Goal: Navigation & Orientation: Find specific page/section

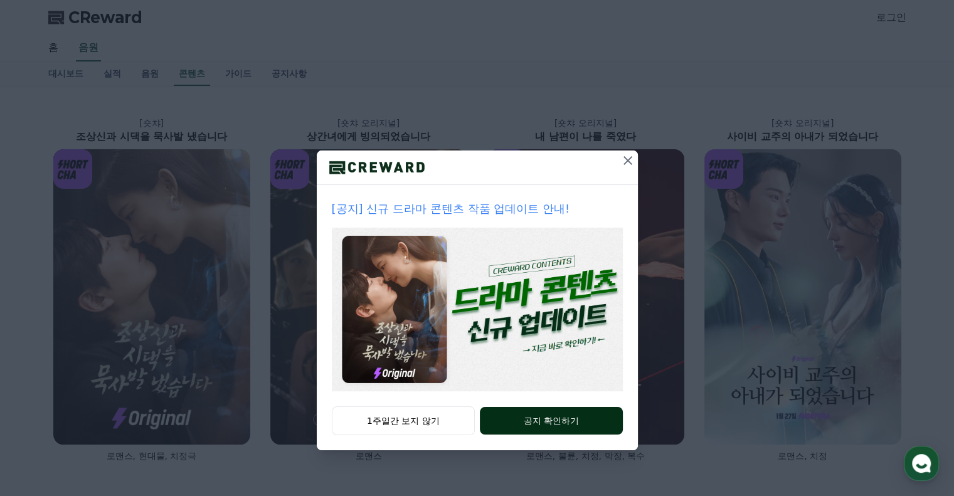
click at [545, 418] on button "공지 확인하기" at bounding box center [551, 421] width 142 height 28
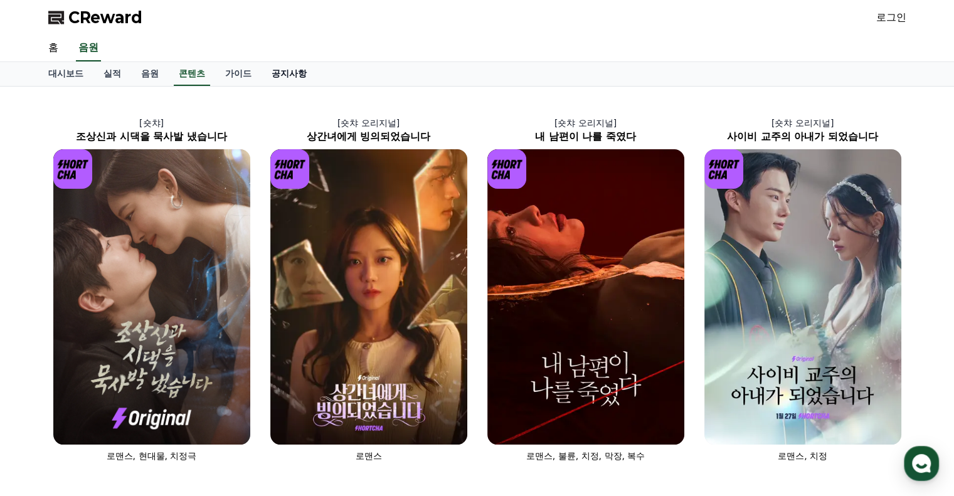
click at [299, 77] on link "공지사항" at bounding box center [289, 74] width 55 height 24
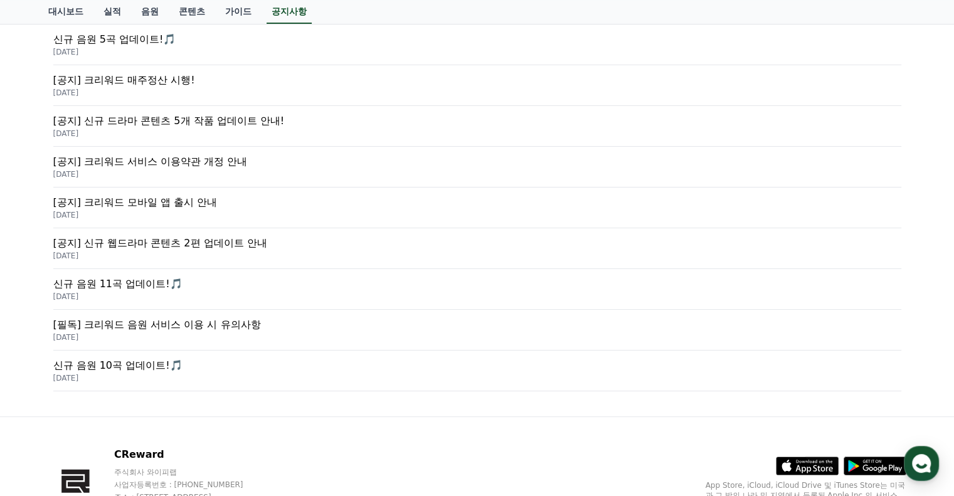
scroll to position [492, 0]
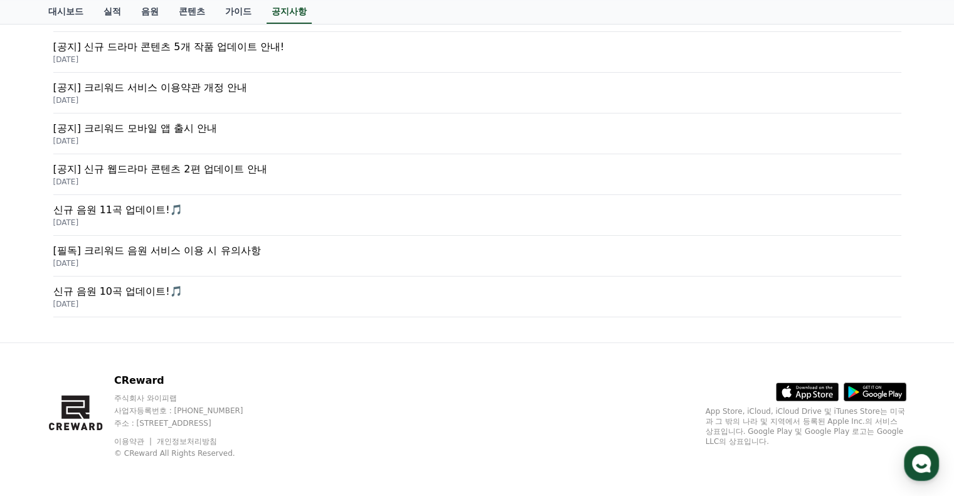
click at [128, 291] on p "신규 음원 10곡 업데이트!🎵" at bounding box center [477, 291] width 848 height 15
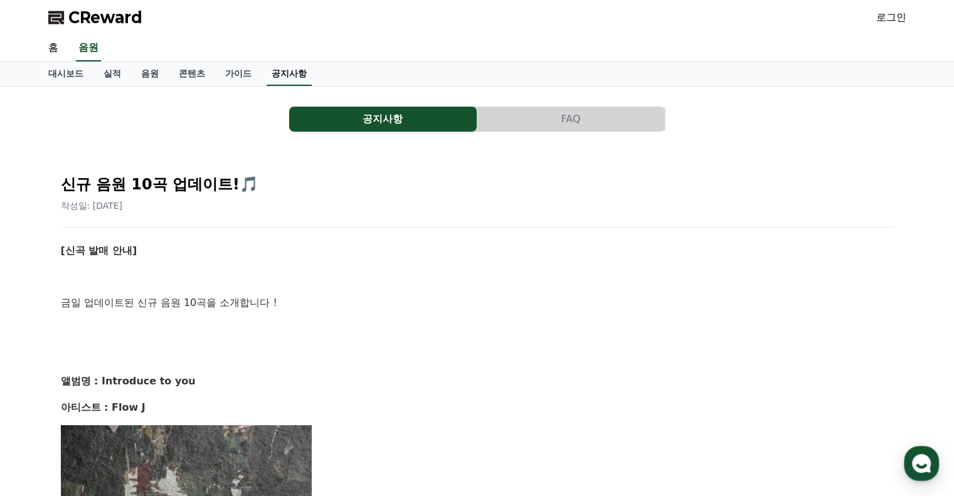
click at [285, 71] on link "공지사항" at bounding box center [289, 74] width 45 height 24
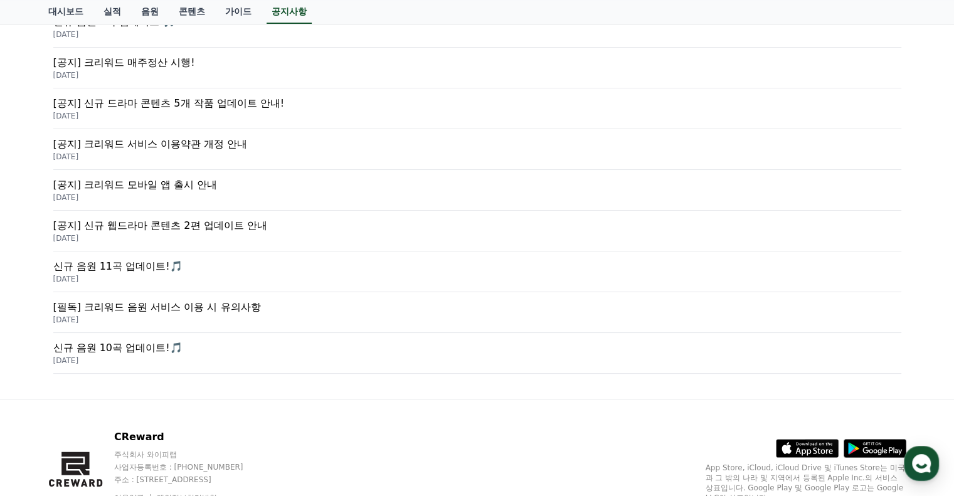
scroll to position [492, 0]
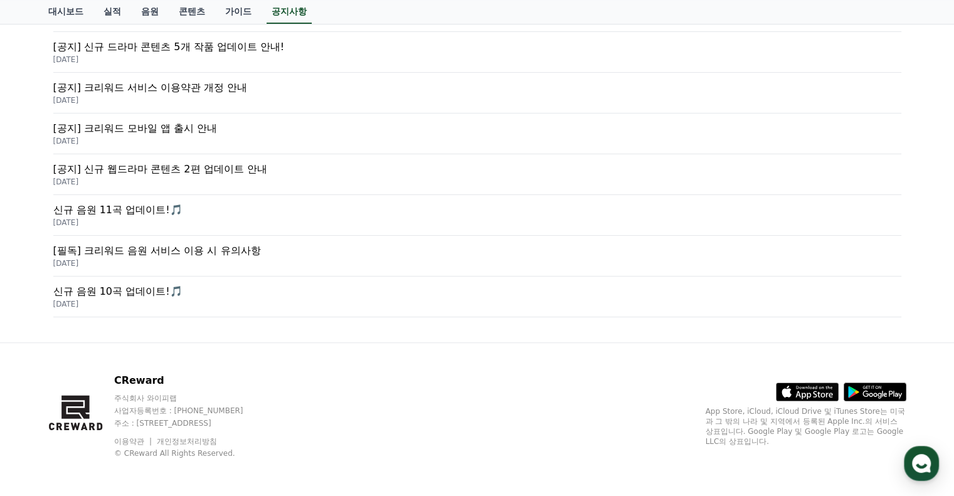
click at [175, 247] on p "[필독] 크리워드 음원 서비스 이용 시 유의사항" at bounding box center [477, 250] width 848 height 15
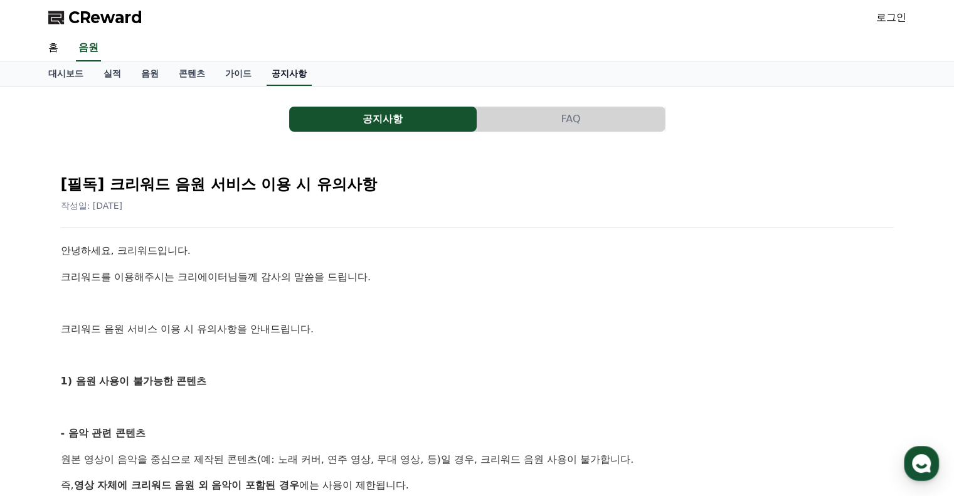
click at [294, 71] on link "공지사항" at bounding box center [289, 74] width 45 height 24
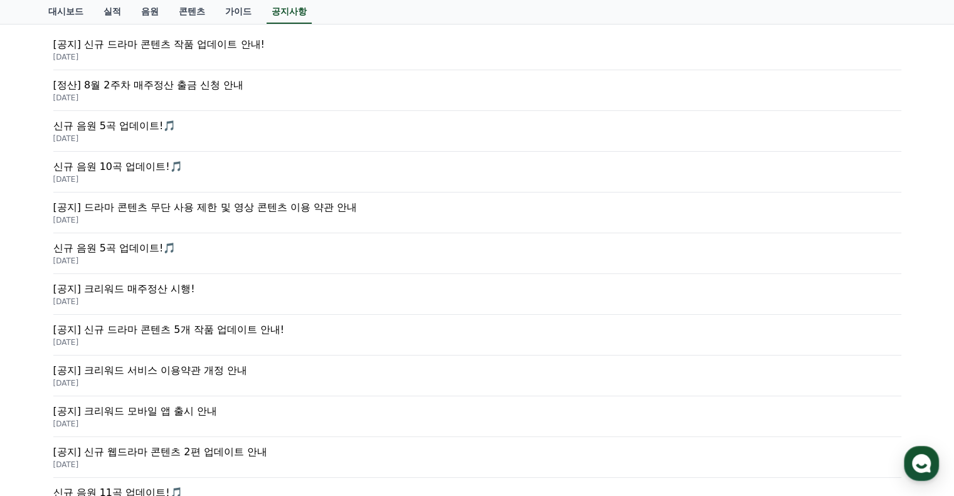
click at [245, 325] on p "[공지] 신규 드라마 콘텐츠 5개 작품 업데이트 안내!" at bounding box center [477, 329] width 848 height 15
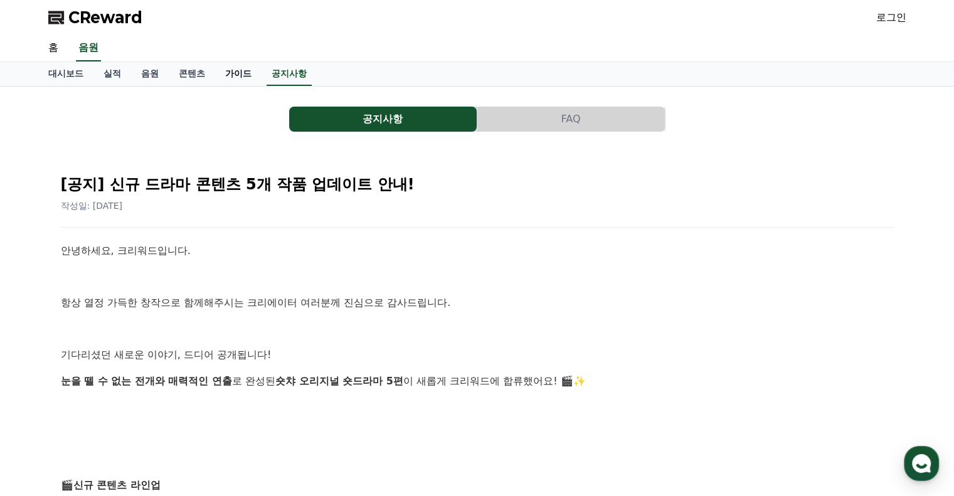
click at [231, 68] on link "가이드" at bounding box center [238, 74] width 46 height 24
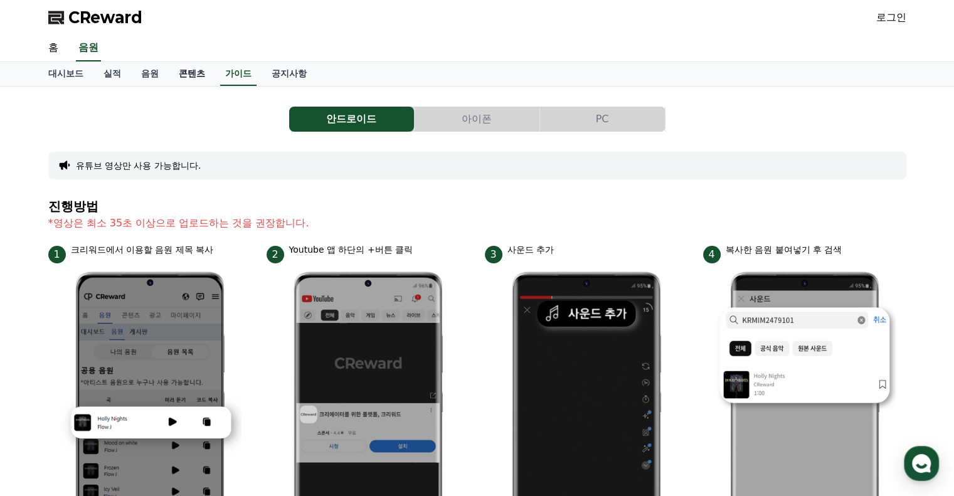
click at [193, 78] on link "콘텐츠" at bounding box center [192, 74] width 46 height 24
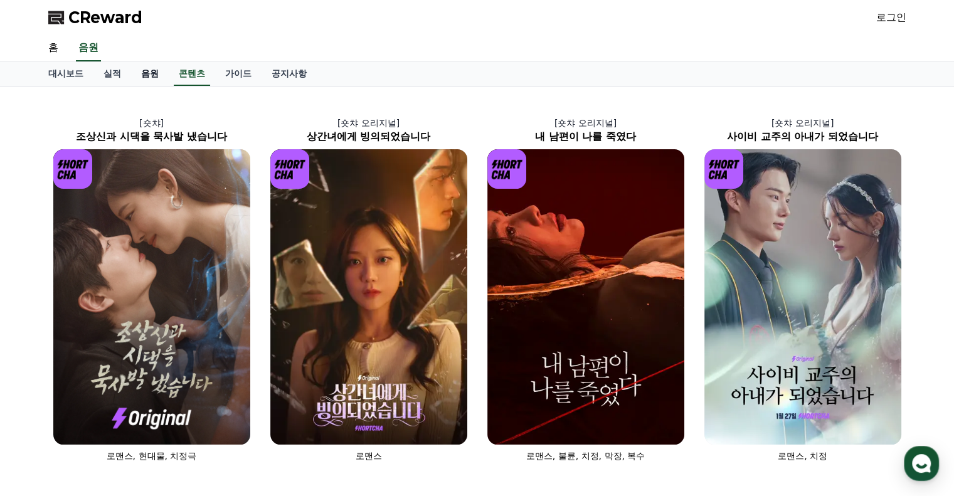
click at [153, 76] on link "음원" at bounding box center [150, 74] width 38 height 24
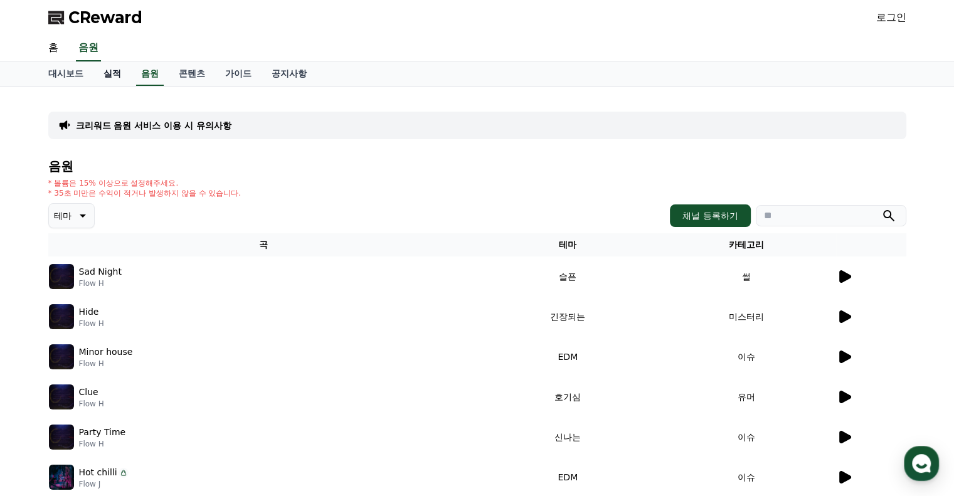
click at [114, 74] on link "실적" at bounding box center [112, 74] width 38 height 24
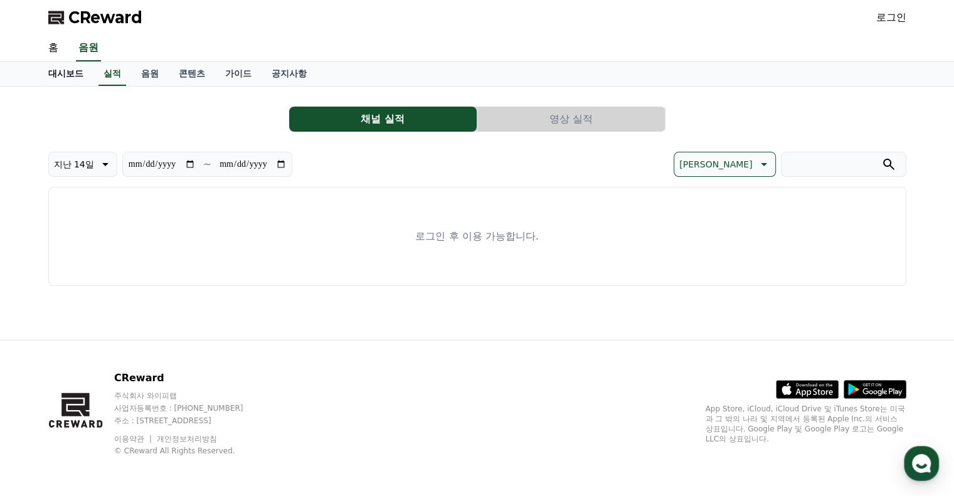
click at [65, 70] on link "대시보드" at bounding box center [65, 74] width 55 height 24
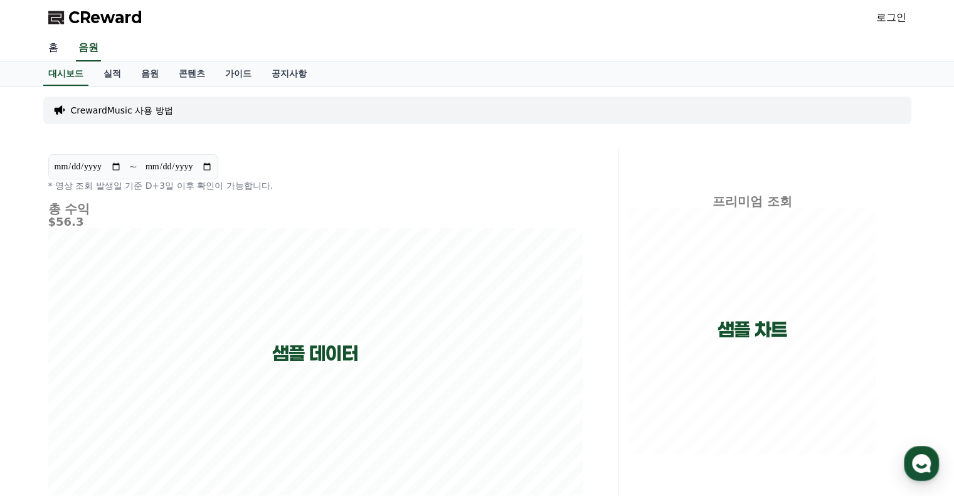
click at [55, 51] on link "홈" at bounding box center [53, 48] width 30 height 26
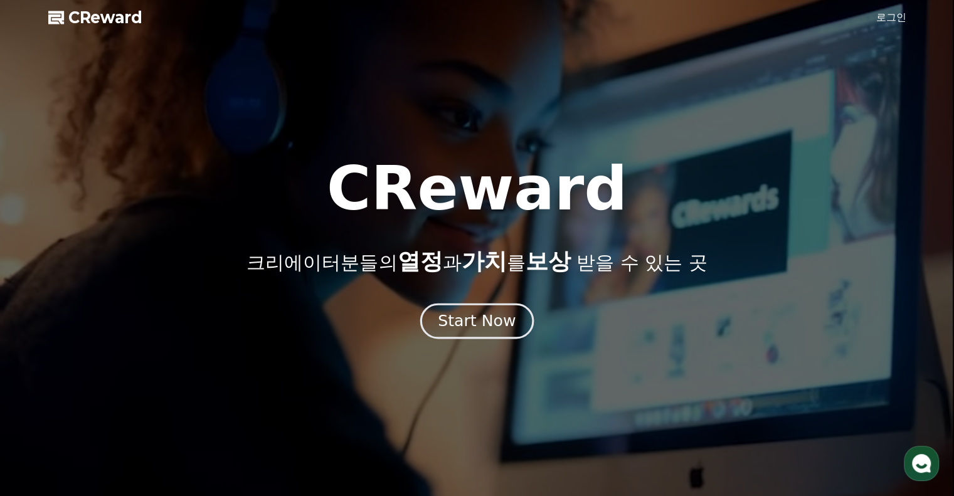
click at [491, 320] on div "Start Now" at bounding box center [477, 320] width 78 height 21
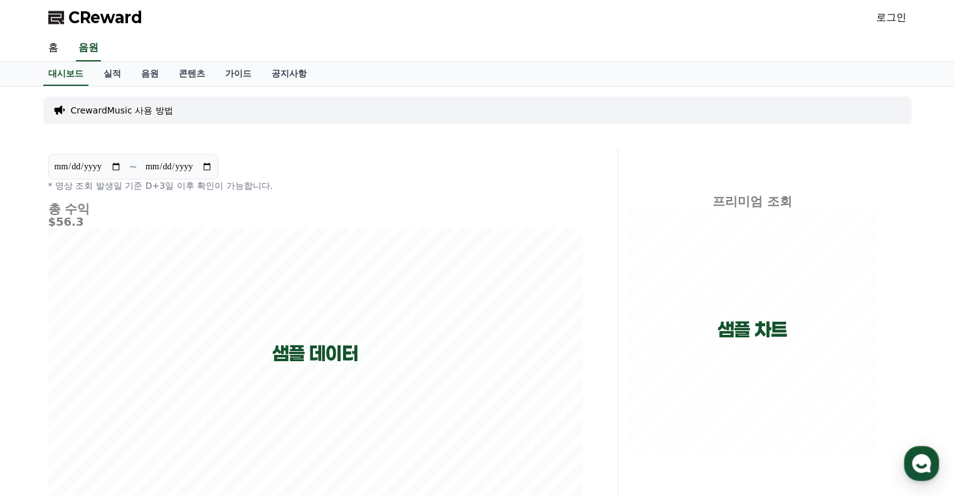
click at [894, 23] on link "로그인" at bounding box center [891, 17] width 30 height 15
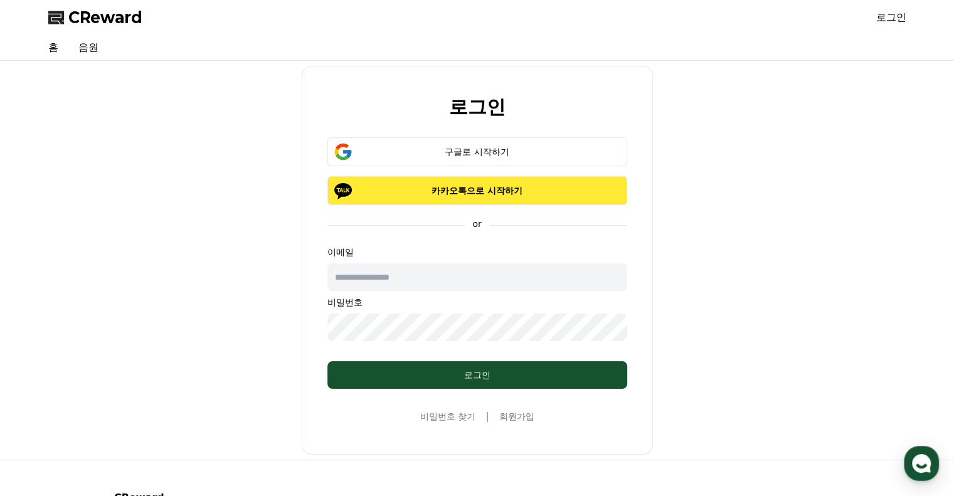
click at [523, 189] on p "카카오톡으로 시작하기" at bounding box center [477, 190] width 263 height 13
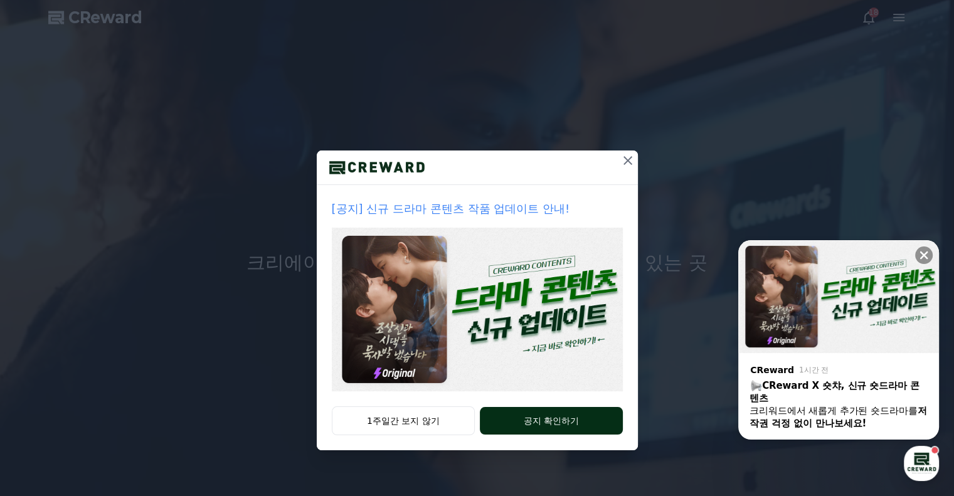
click at [542, 424] on button "공지 확인하기" at bounding box center [551, 421] width 142 height 28
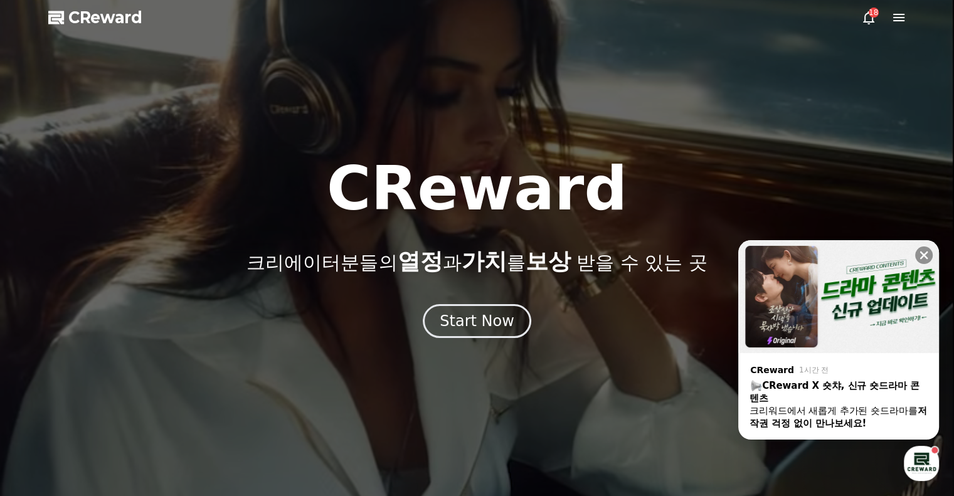
click at [875, 14] on div "18" at bounding box center [874, 13] width 10 height 10
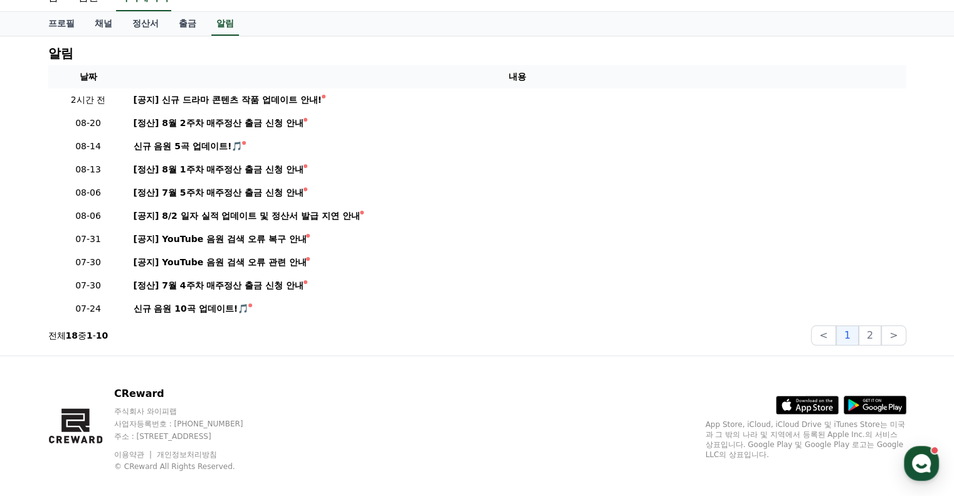
scroll to position [65, 0]
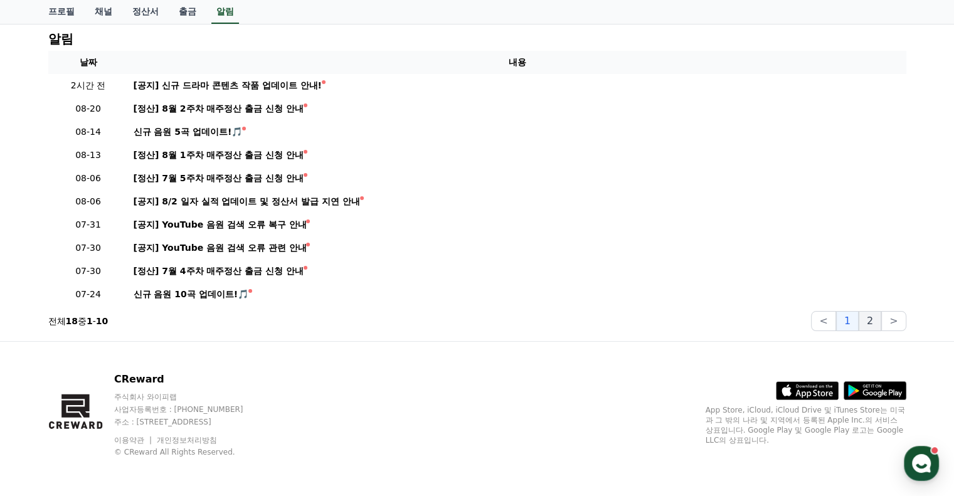
click at [872, 321] on button "2" at bounding box center [870, 321] width 23 height 20
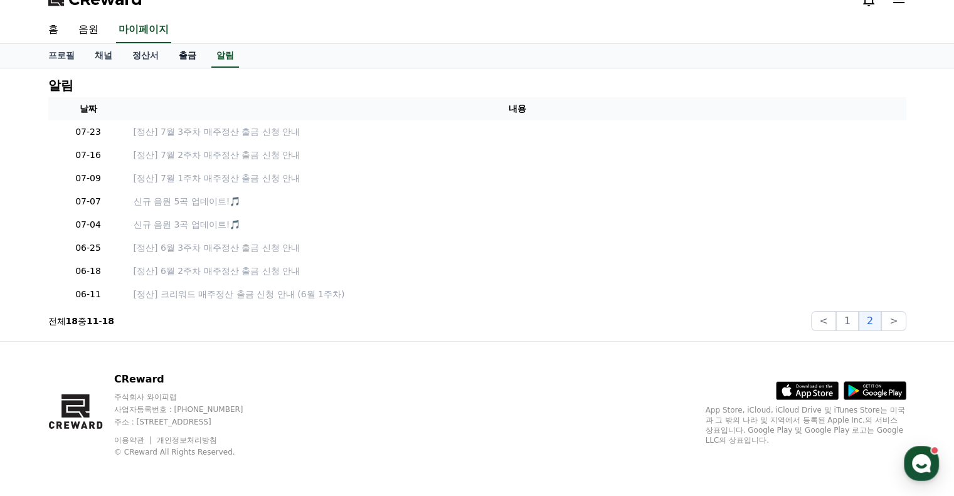
click at [184, 56] on link "출금" at bounding box center [188, 56] width 38 height 24
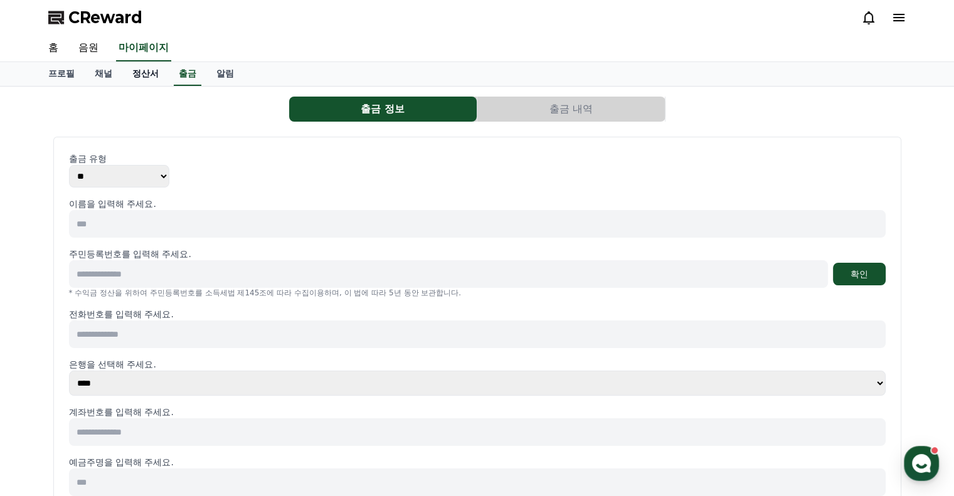
click at [140, 74] on link "정산서" at bounding box center [145, 74] width 46 height 24
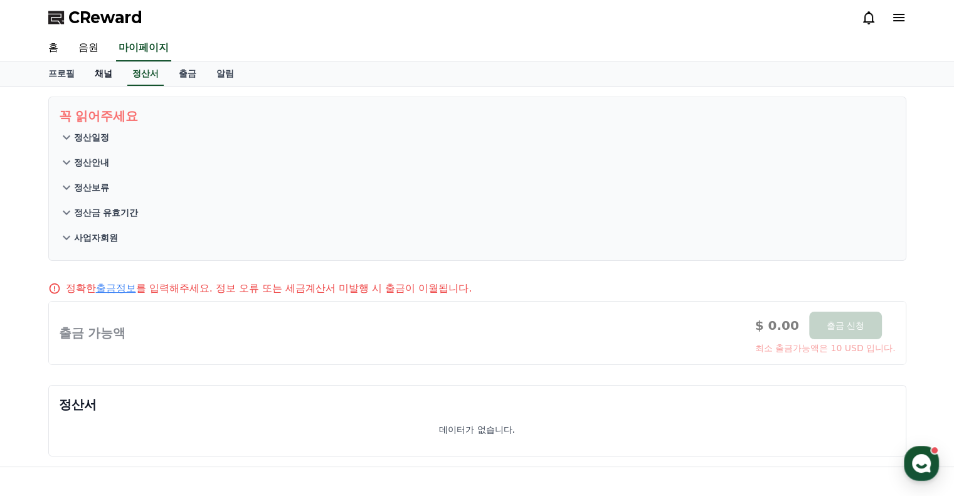
click at [107, 75] on link "채널" at bounding box center [104, 74] width 38 height 24
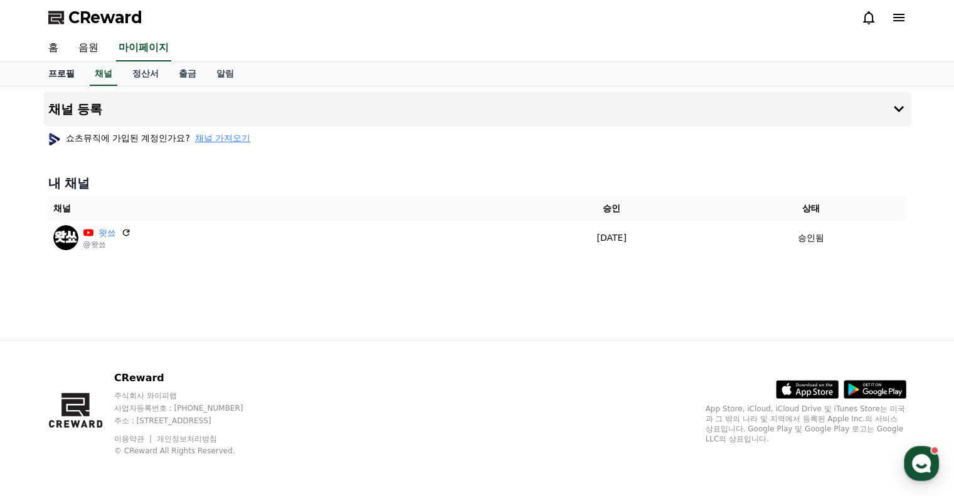
click at [56, 70] on link "프로필" at bounding box center [61, 74] width 46 height 24
select select "**********"
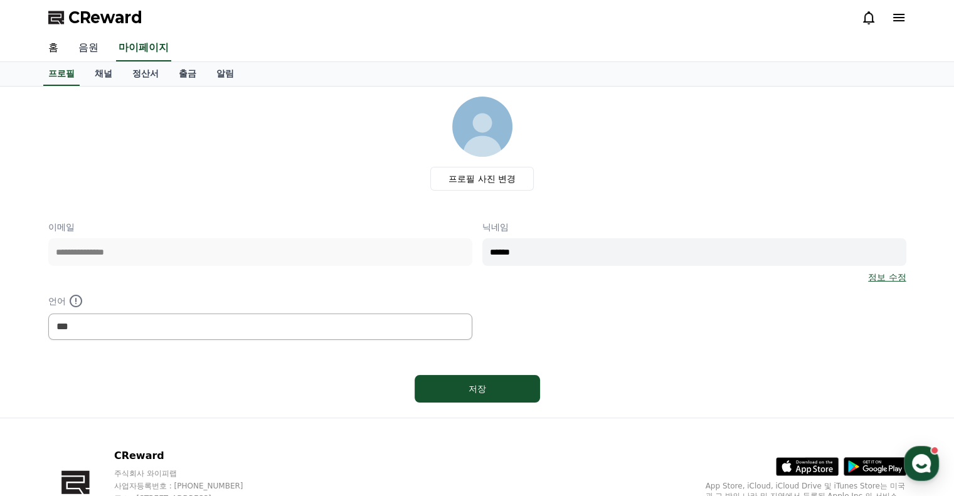
click at [88, 45] on link "음원" at bounding box center [88, 48] width 40 height 26
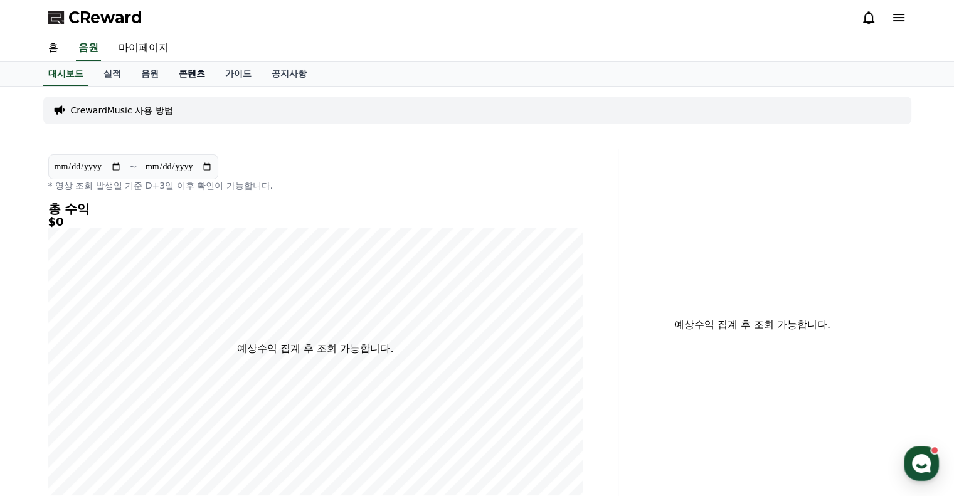
click at [194, 71] on link "콘텐츠" at bounding box center [192, 74] width 46 height 24
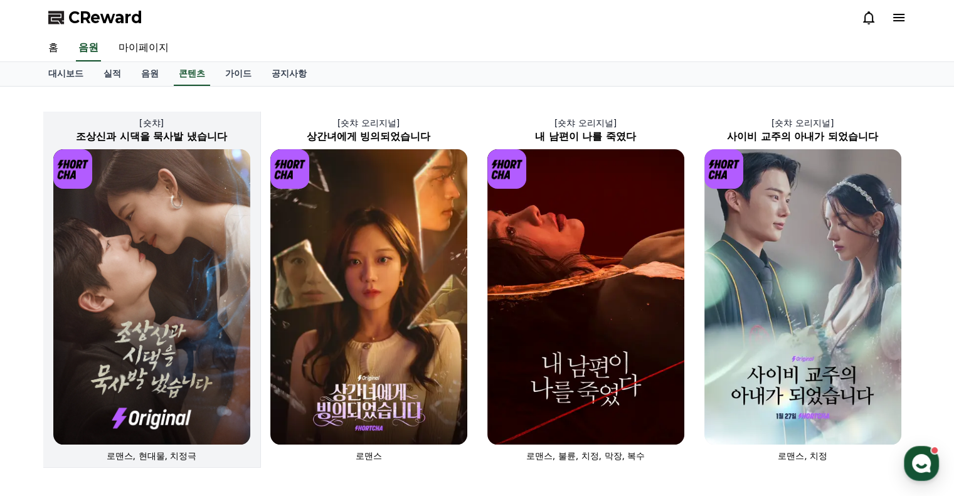
click at [151, 269] on img at bounding box center [151, 296] width 197 height 295
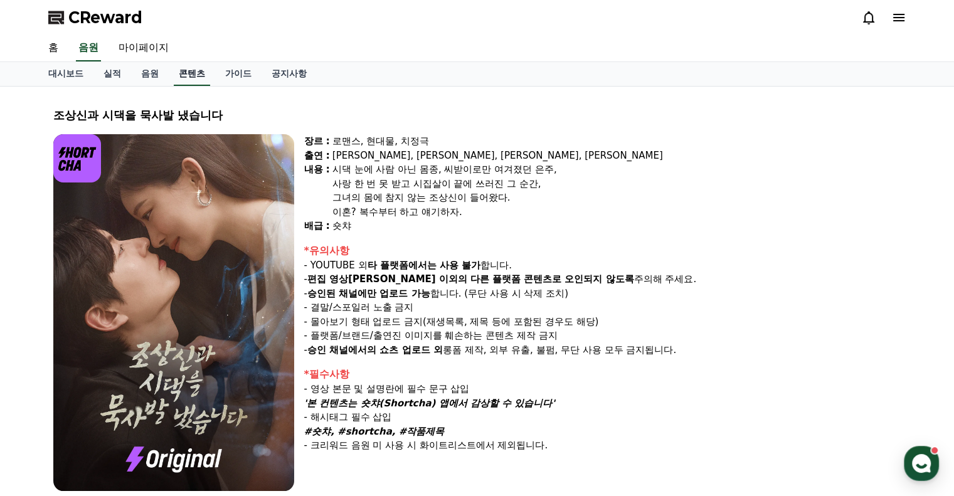
click at [192, 75] on link "콘텐츠" at bounding box center [192, 74] width 36 height 24
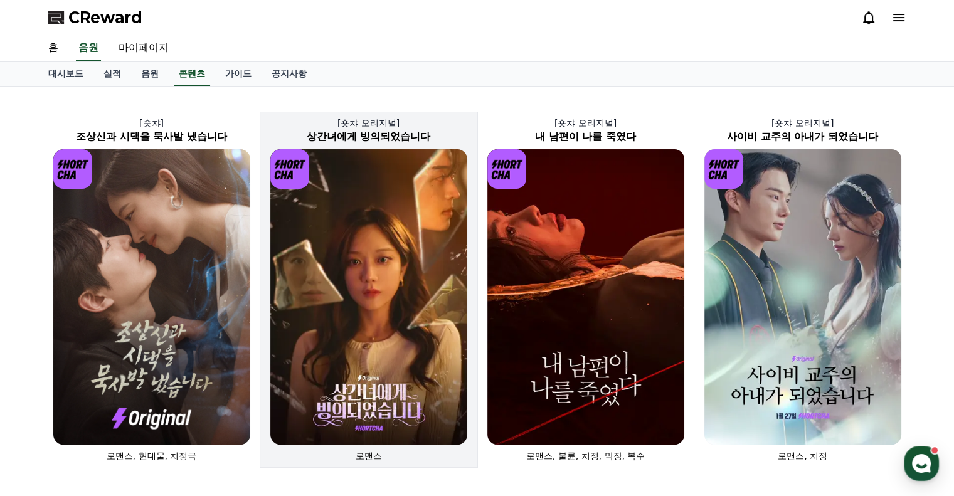
click at [402, 245] on img at bounding box center [368, 296] width 197 height 295
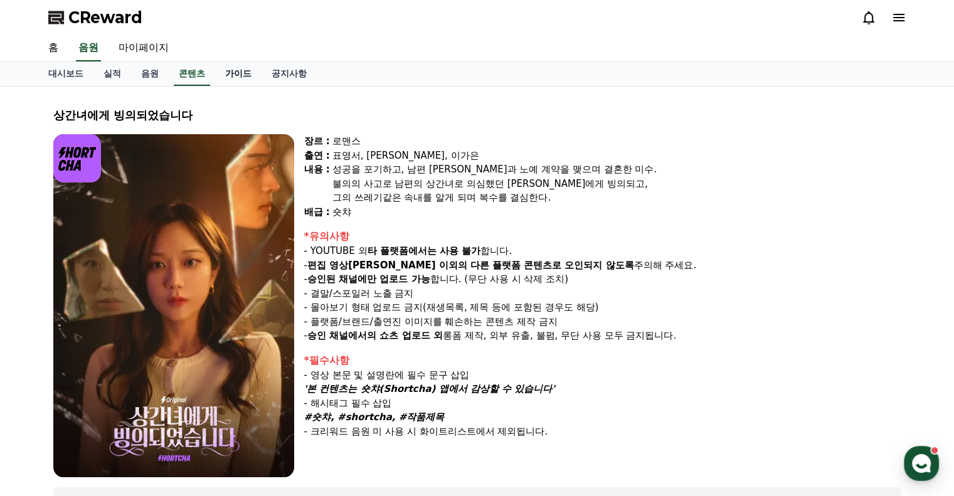
click at [243, 74] on link "가이드" at bounding box center [238, 74] width 46 height 24
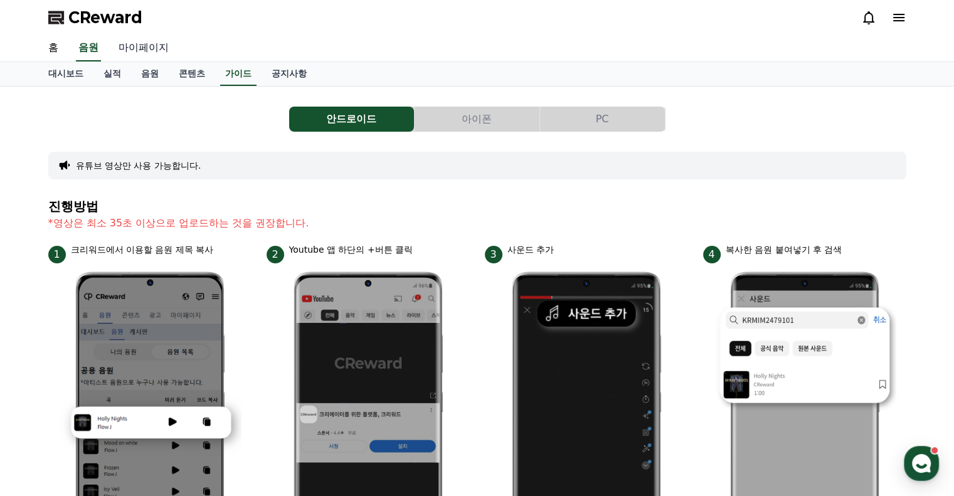
click at [142, 46] on link "마이페이지" at bounding box center [143, 48] width 70 height 26
select select "**********"
